Goal: Check status: Check status

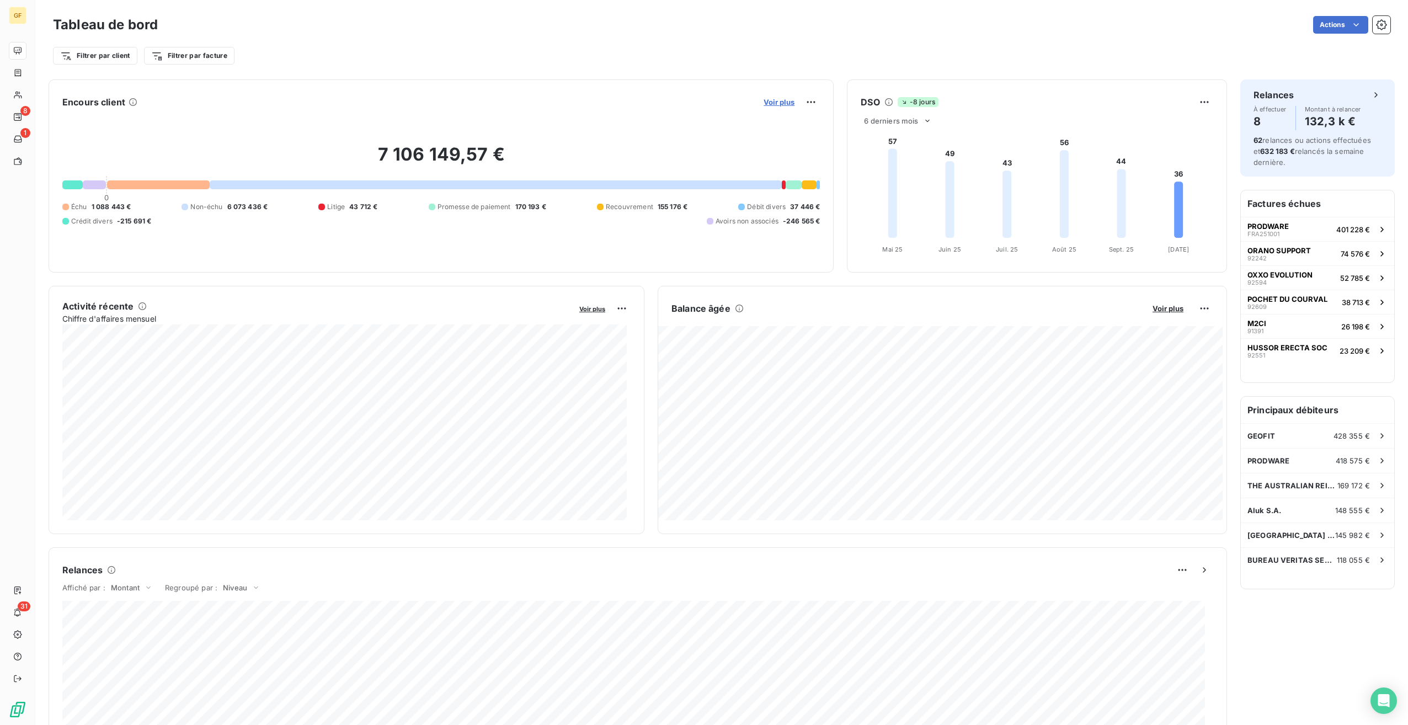
click at [772, 103] on span "Voir plus" at bounding box center [779, 102] width 31 height 9
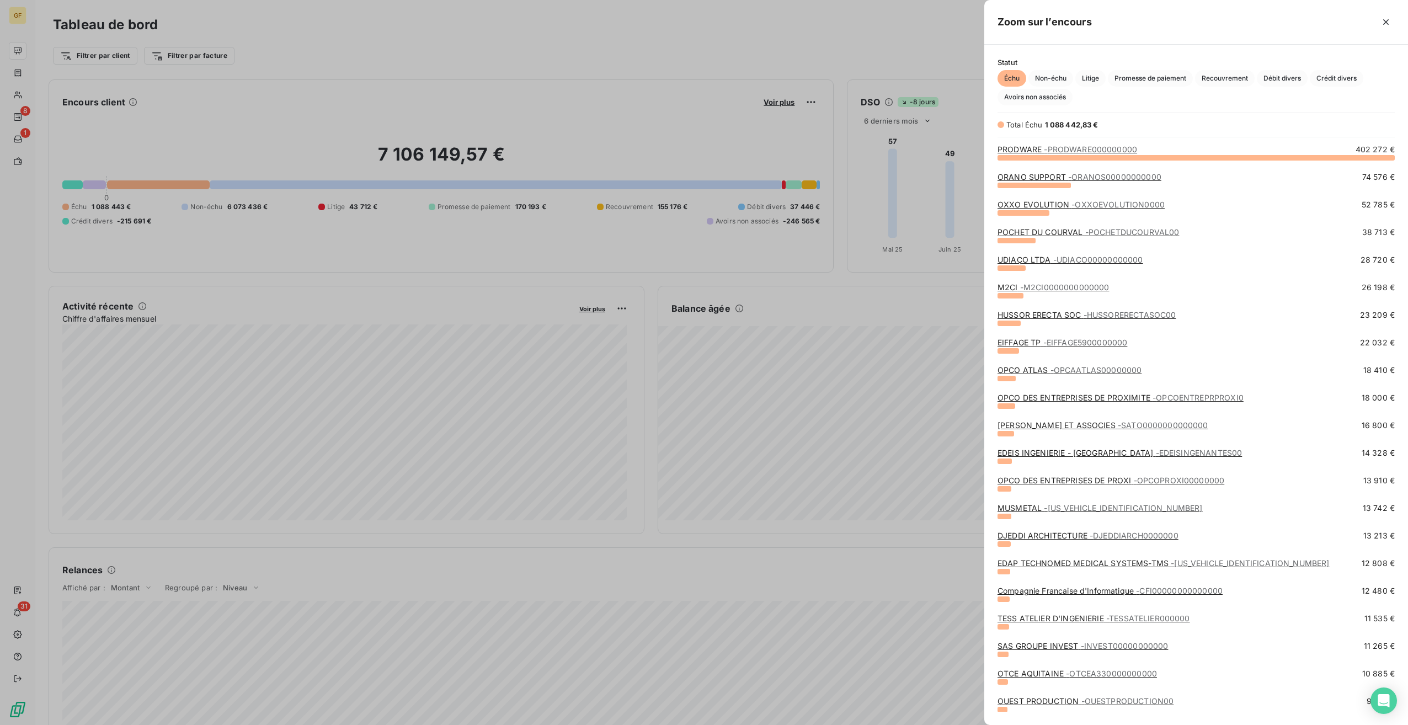
scroll to position [559, 415]
drag, startPoint x: 559, startPoint y: 65, endPoint x: 577, endPoint y: 65, distance: 17.7
click at [559, 65] on div at bounding box center [704, 362] width 1408 height 725
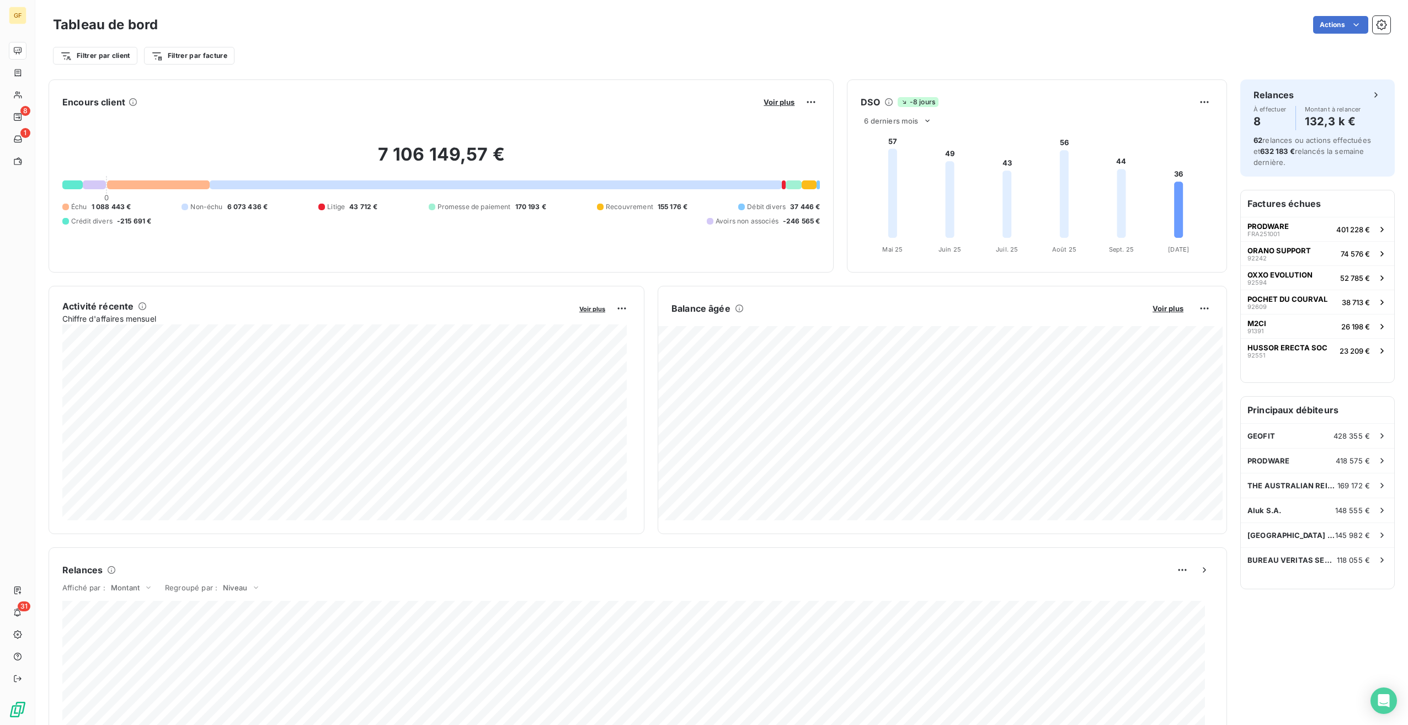
click at [1298, 202] on h6 "Factures échues" at bounding box center [1317, 203] width 153 height 26
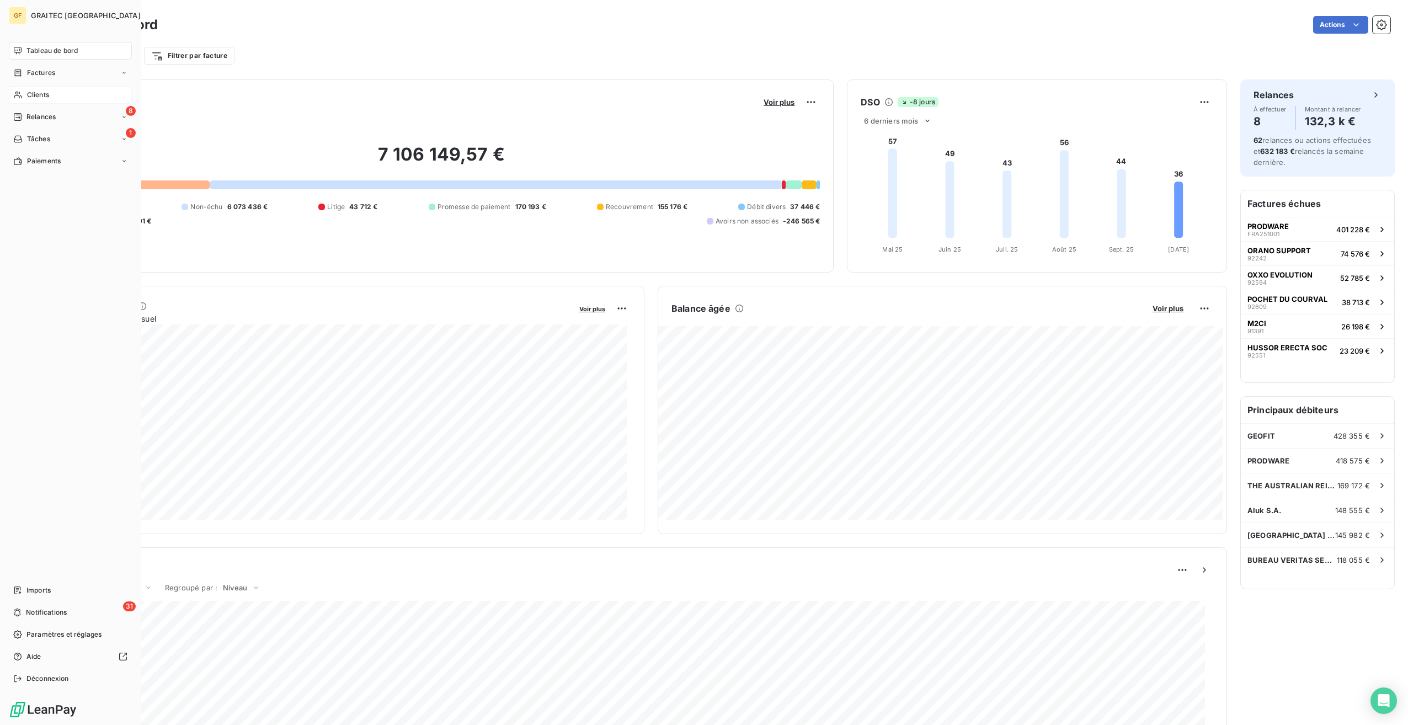
click at [44, 92] on span "Clients" at bounding box center [38, 95] width 22 height 10
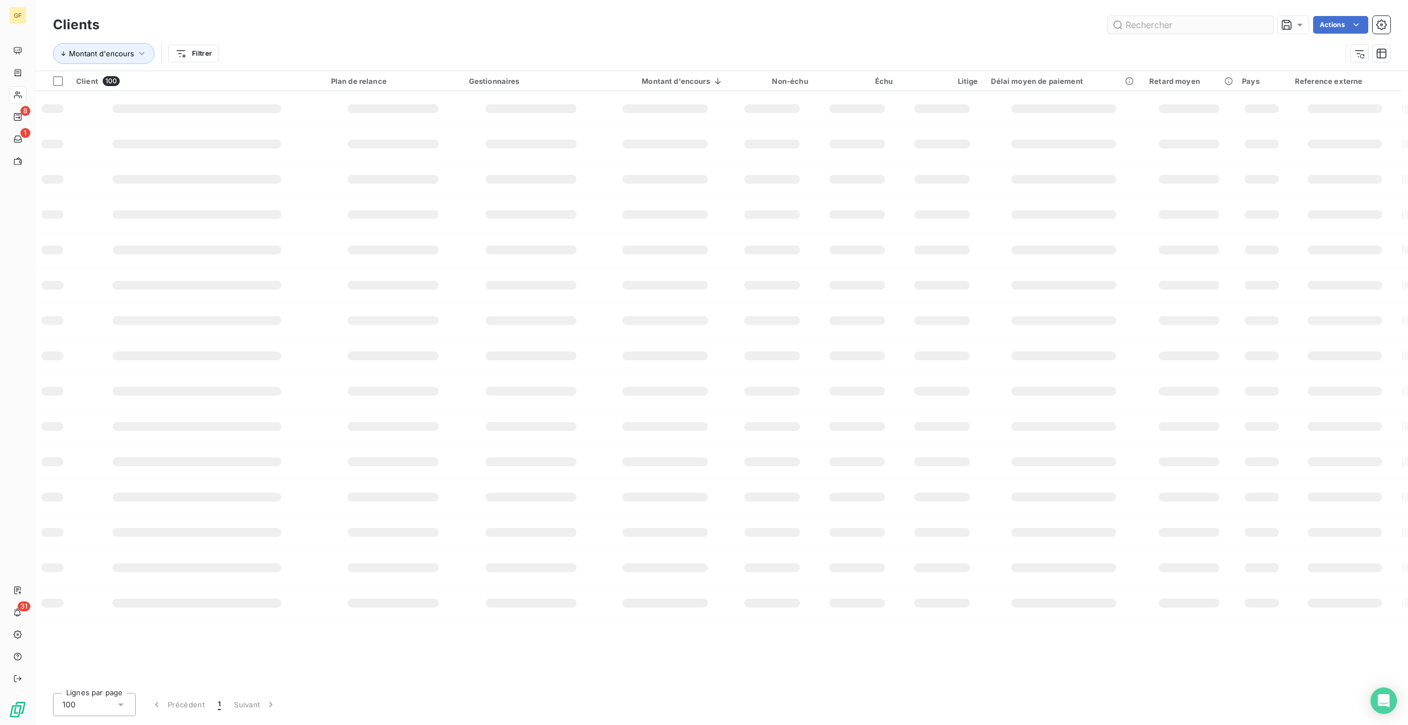
click at [1191, 22] on input "text" at bounding box center [1191, 25] width 166 height 18
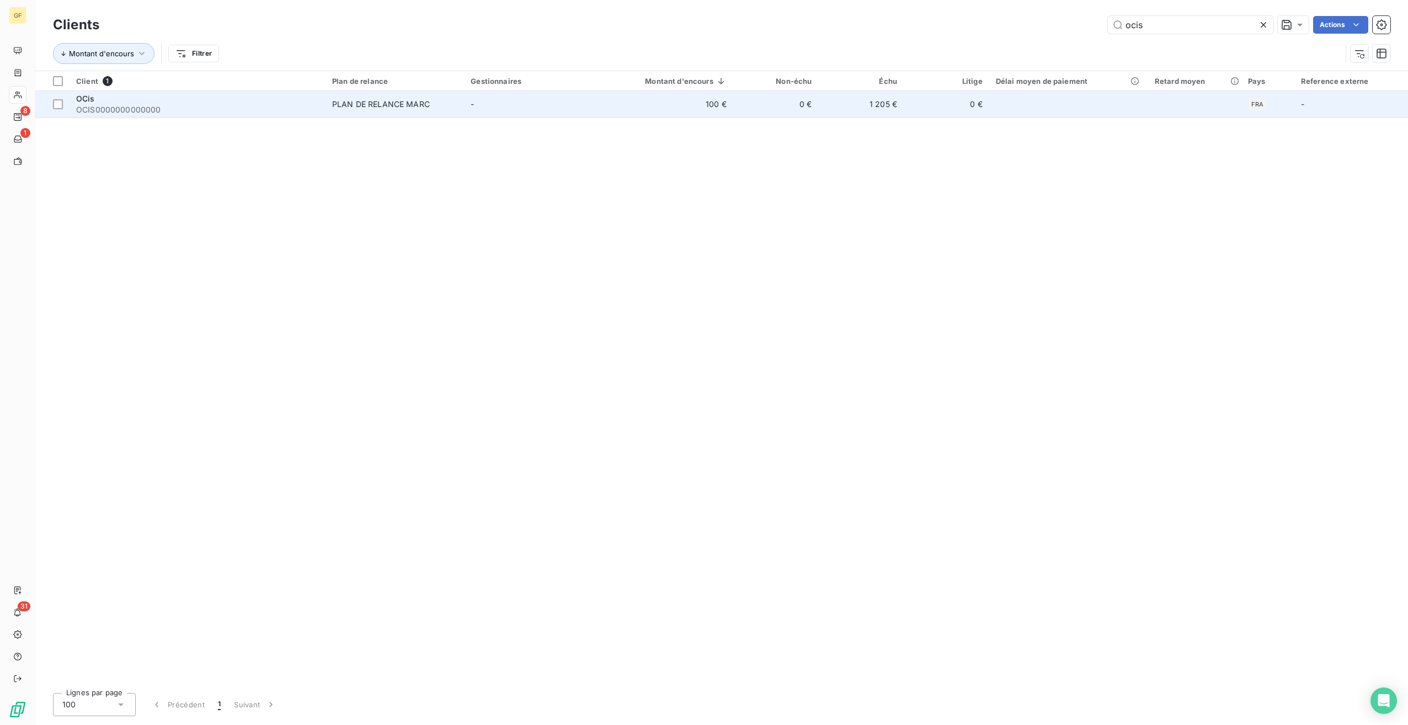
type input "ocis"
click at [513, 92] on td "-" at bounding box center [533, 104] width 138 height 26
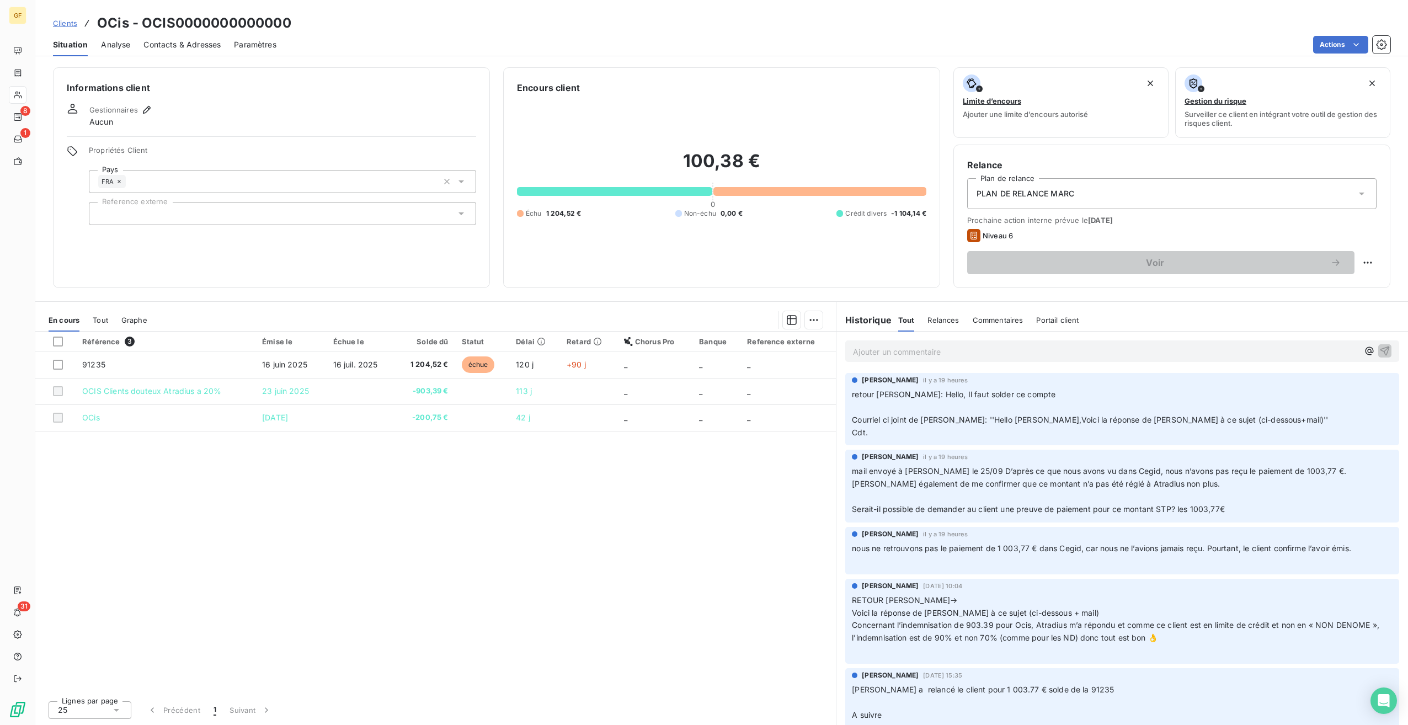
click at [985, 635] on span "Concernant l’indemnisation de 903.39 pour Ocis, Atradius m’a répondu et comme c…" at bounding box center [1117, 631] width 530 height 22
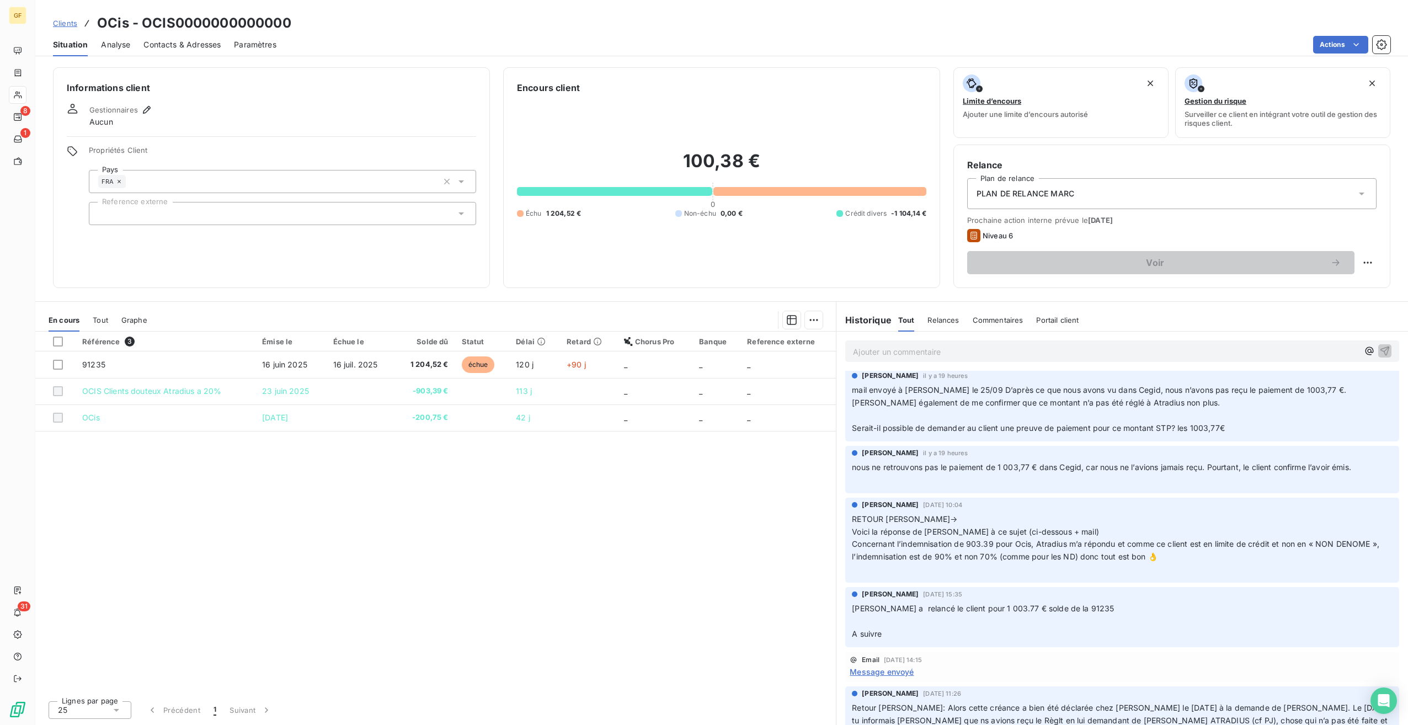
scroll to position [110, 0]
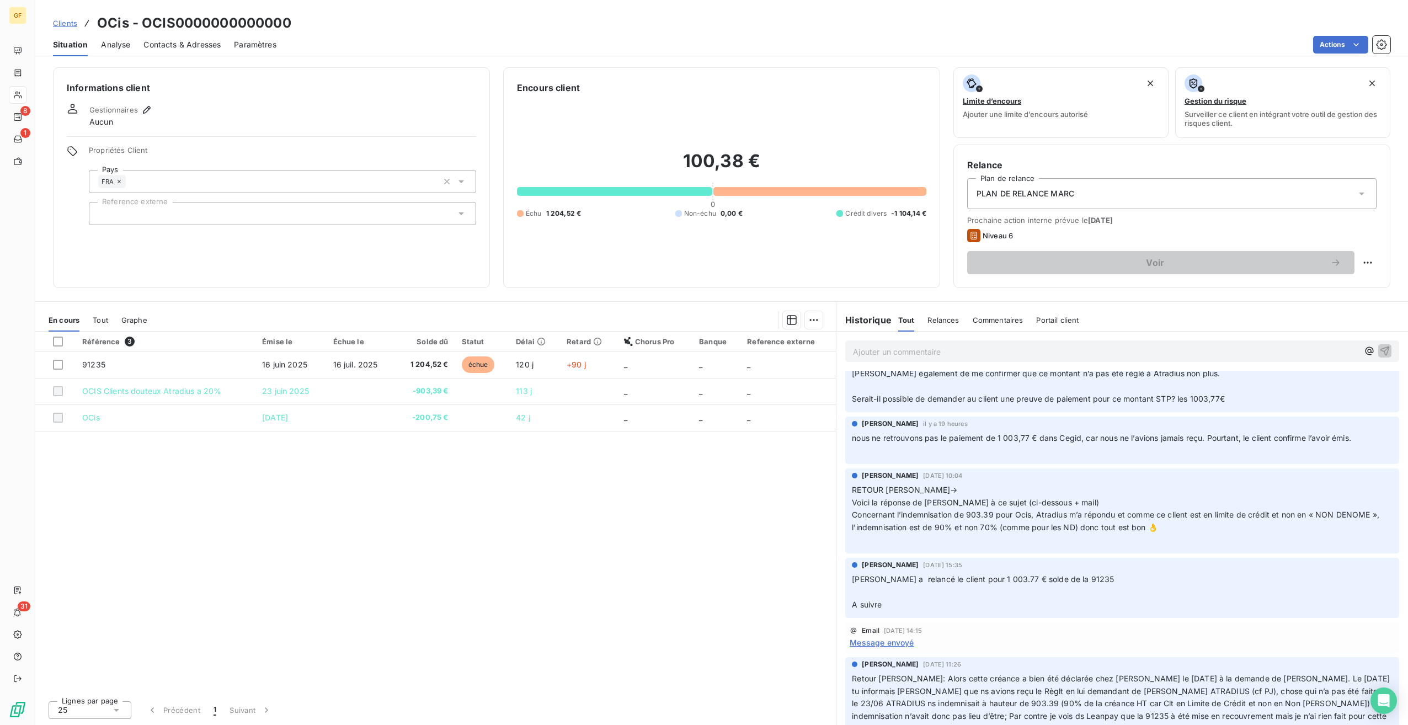
click at [1135, 572] on div "[PERSON_NAME]-Onsi [DATE] 15:35 [PERSON_NAME] a relancé le client pour 1 003.77…" at bounding box center [1122, 585] width 541 height 51
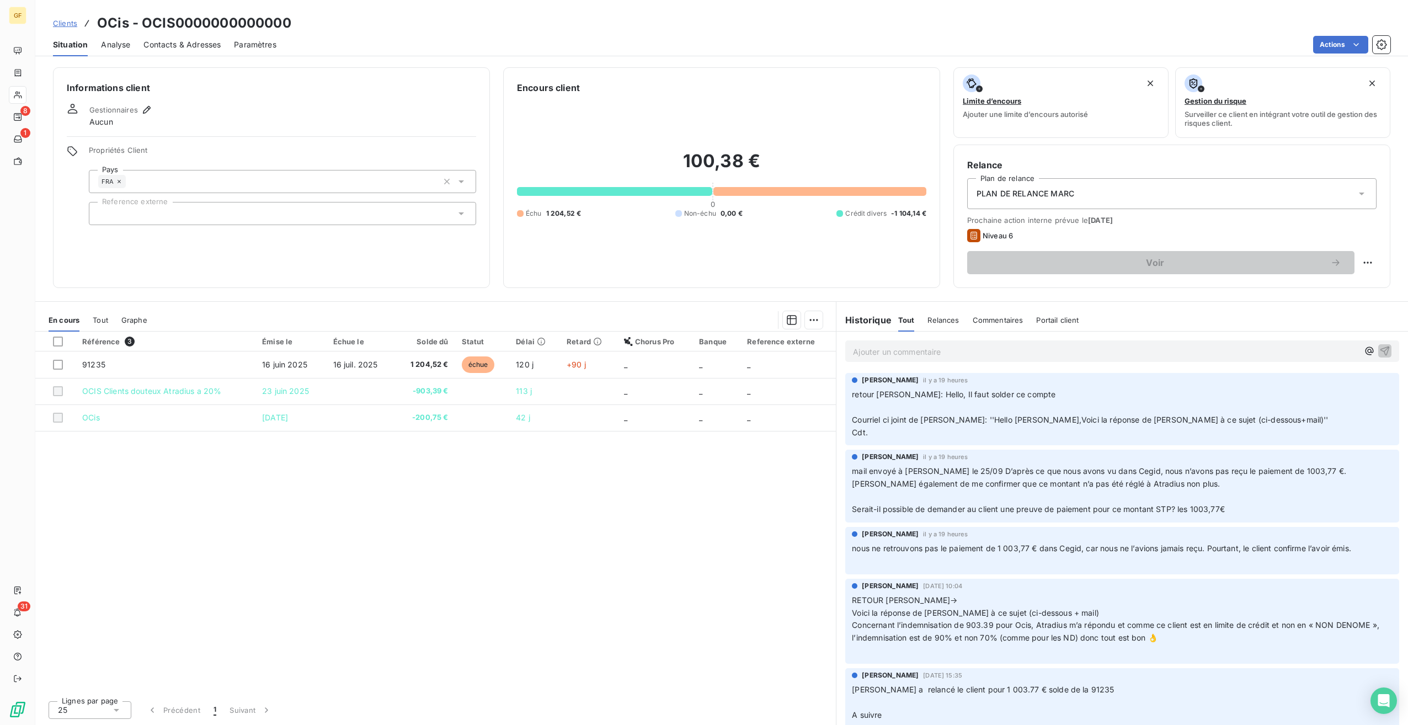
click at [985, 349] on p "Ajouter un commentaire ﻿" at bounding box center [1105, 352] width 505 height 14
drag, startPoint x: 681, startPoint y: 158, endPoint x: 767, endPoint y: 166, distance: 86.4
click at [767, 166] on h2 "100,38 €" at bounding box center [721, 166] width 409 height 33
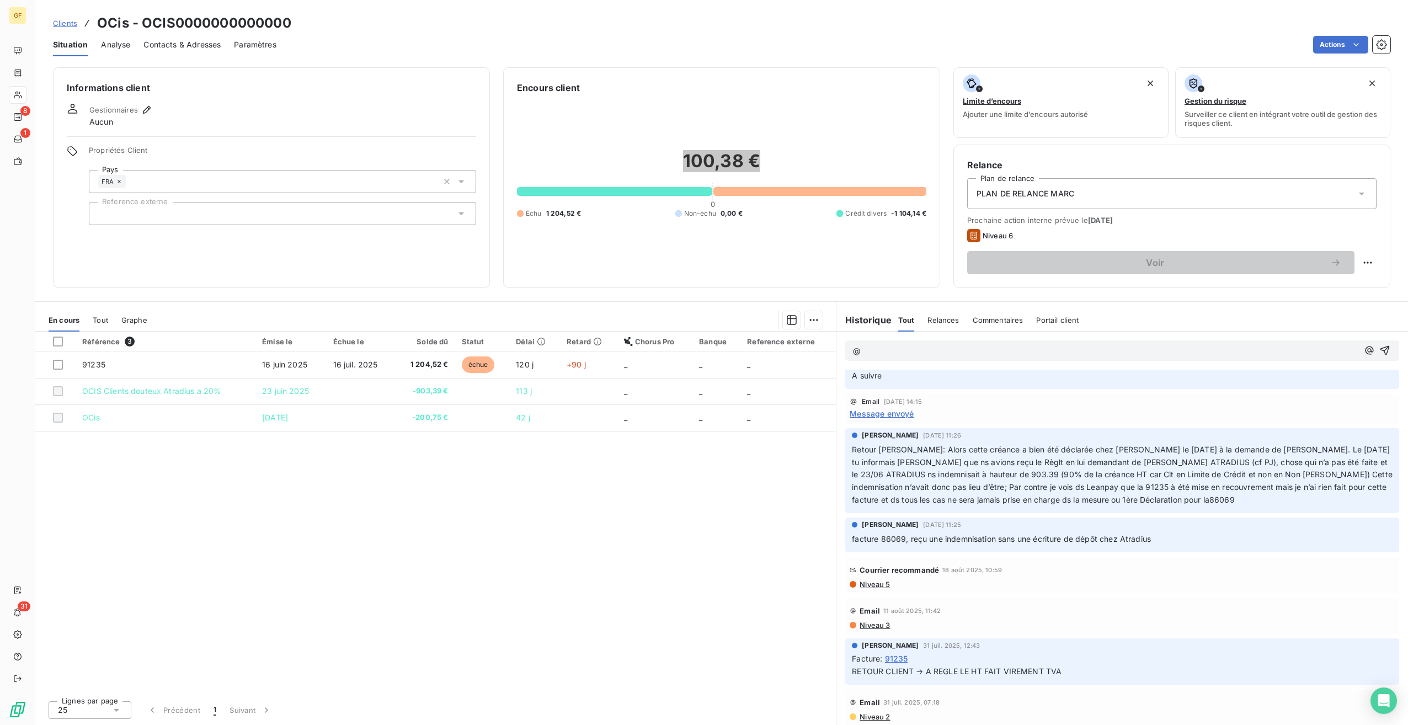
scroll to position [423, 0]
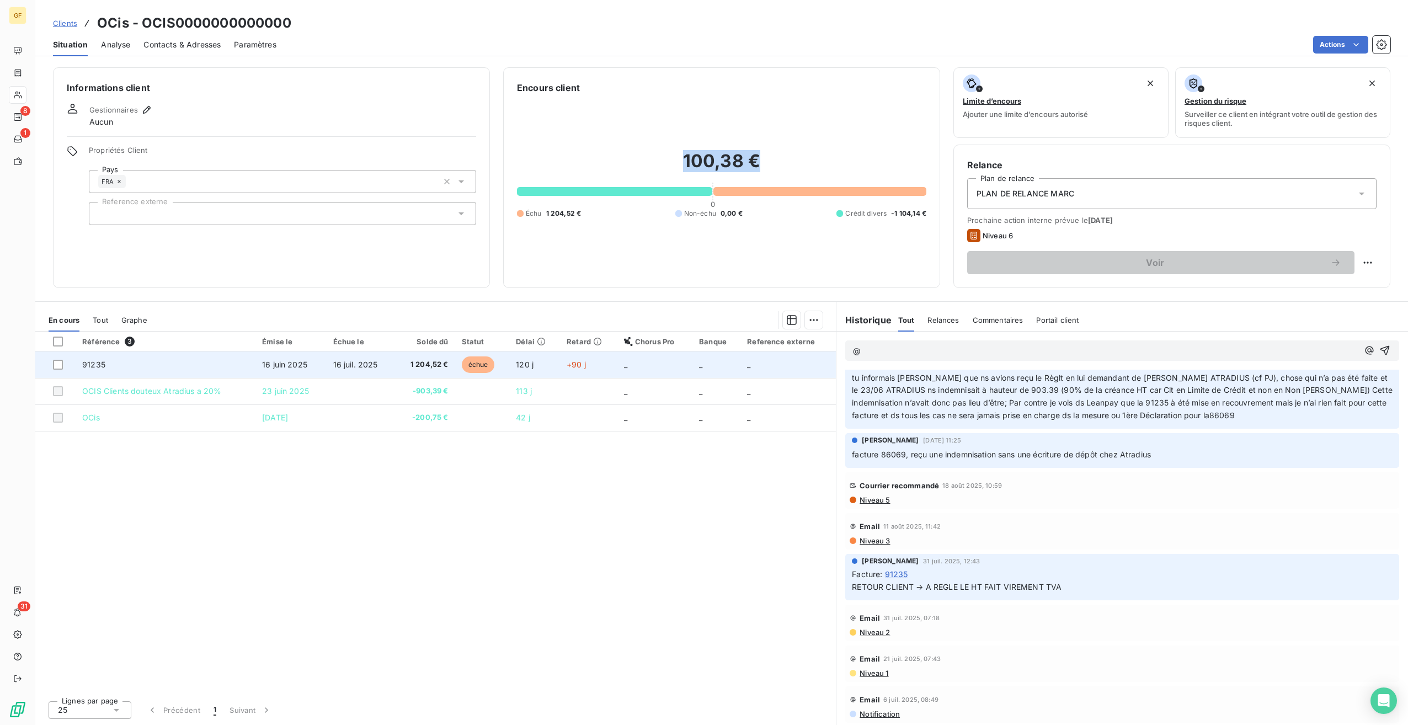
click at [362, 365] on span "16 juil. 2025" at bounding box center [355, 364] width 45 height 9
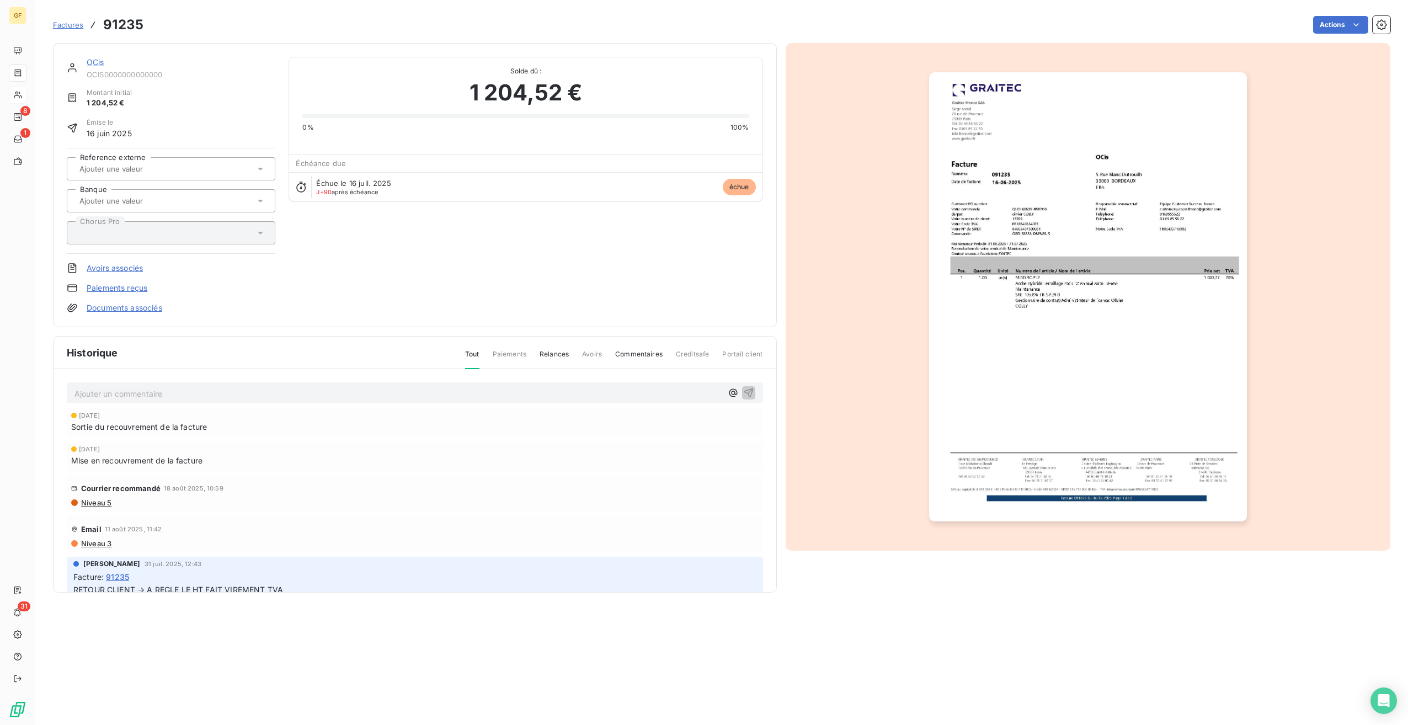
click at [1033, 410] on img "button" at bounding box center [1088, 296] width 318 height 449
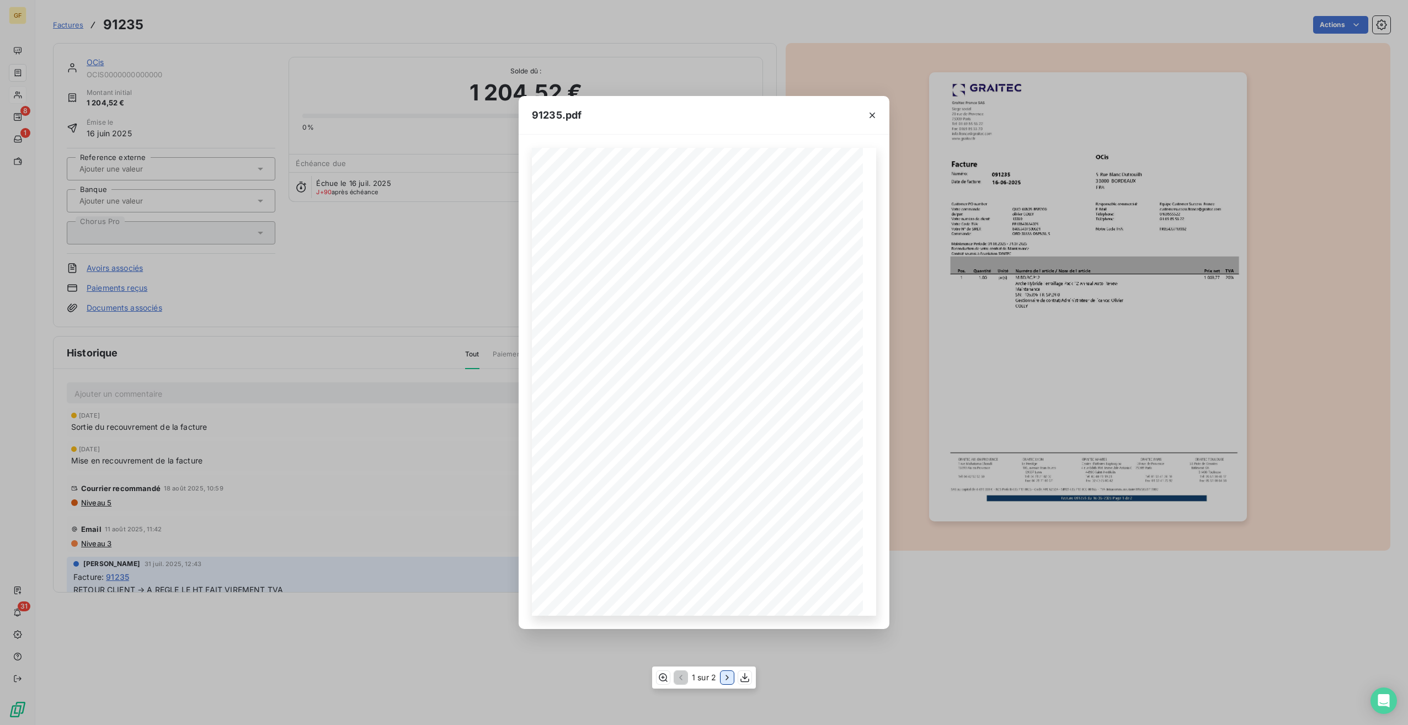
click at [725, 673] on icon "button" at bounding box center [727, 677] width 11 height 11
click at [868, 116] on icon "button" at bounding box center [872, 115] width 11 height 11
